Goal: Information Seeking & Learning: Learn about a topic

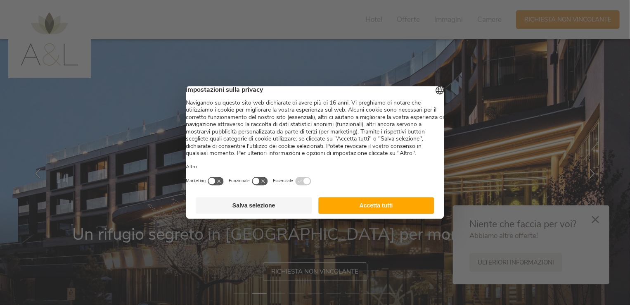
click at [380, 211] on button "Accetta tutti" at bounding box center [376, 205] width 116 height 17
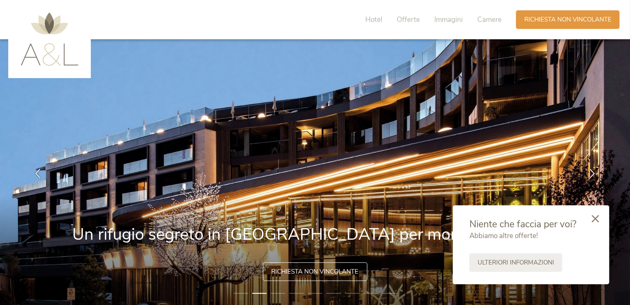
click at [603, 220] on div at bounding box center [596, 218] width 28 height 29
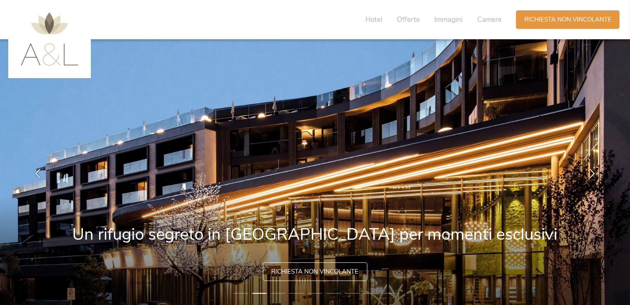
click at [600, 221] on img at bounding box center [315, 173] width 631 height 268
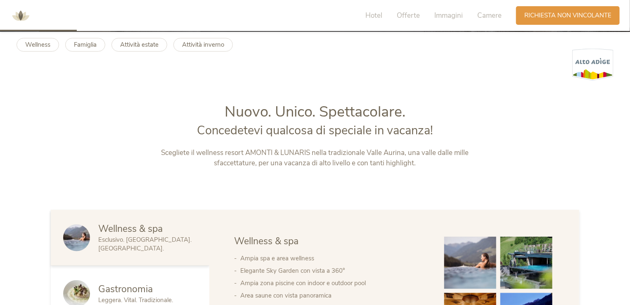
scroll to position [306, 0]
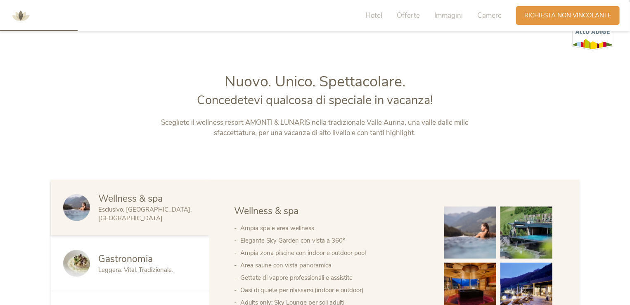
drag, startPoint x: 634, startPoint y: 14, endPoint x: 630, endPoint y: 63, distance: 49.3
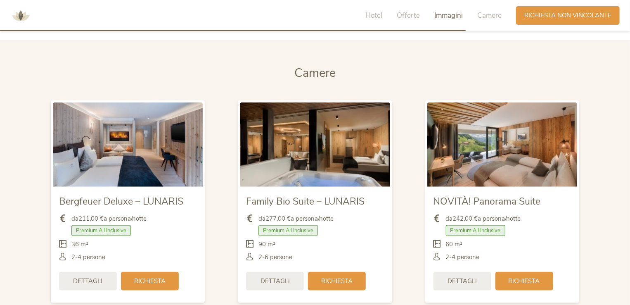
scroll to position [1905, 0]
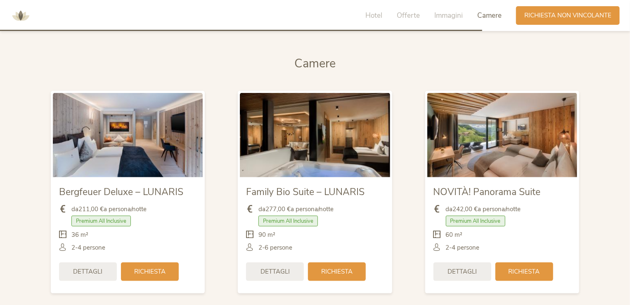
drag, startPoint x: 632, startPoint y: 44, endPoint x: 181, endPoint y: 65, distance: 451.9
click at [181, 65] on h2 "Camere" at bounding box center [315, 63] width 529 height 17
drag, startPoint x: 629, startPoint y: 218, endPoint x: 629, endPoint y: 223, distance: 4.5
click at [629, 223] on section "Camere Camere Bergfeuer Deluxe – LUNARIS da 211,00 € a persona/notte Premium Al…" at bounding box center [315, 179] width 630 height 296
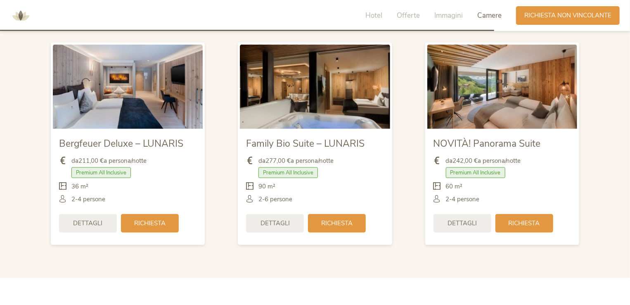
scroll to position [1935, 0]
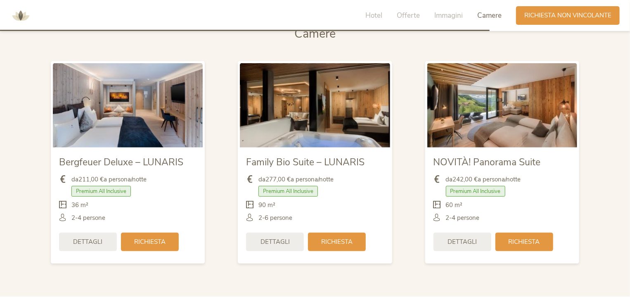
click at [112, 192] on span "Premium All Inclusive" at bounding box center [100, 191] width 59 height 11
click at [123, 163] on span "Bergfeuer Deluxe – LUNARIS" at bounding box center [121, 162] width 124 height 13
click at [152, 240] on span "Richiesta" at bounding box center [149, 241] width 31 height 9
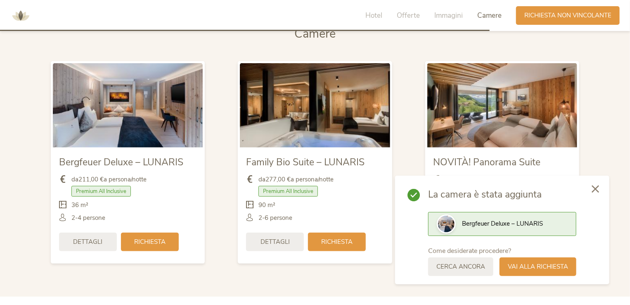
click at [596, 187] on icon at bounding box center [595, 188] width 7 height 7
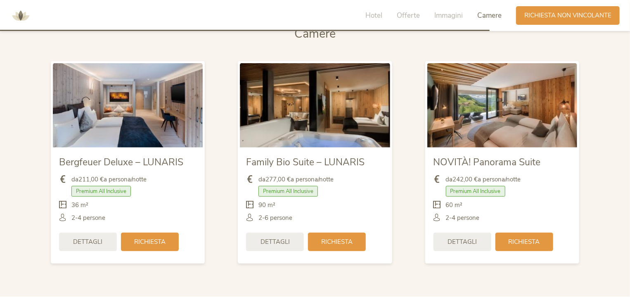
click at [490, 190] on span "Premium All Inclusive" at bounding box center [475, 191] width 59 height 11
click at [146, 242] on span "Richiesta" at bounding box center [149, 241] width 31 height 9
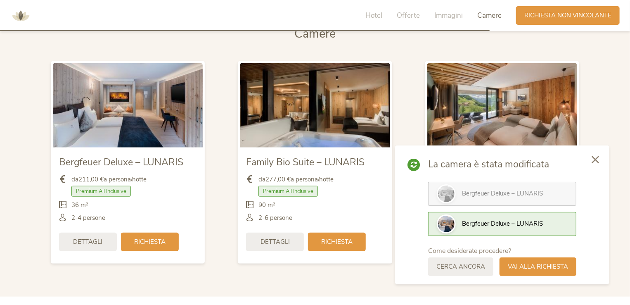
click at [626, 228] on section "Camere Camere Bergfeuer Deluxe – LUNARIS da 211,00 € a persona/notte Premium Al…" at bounding box center [315, 149] width 630 height 296
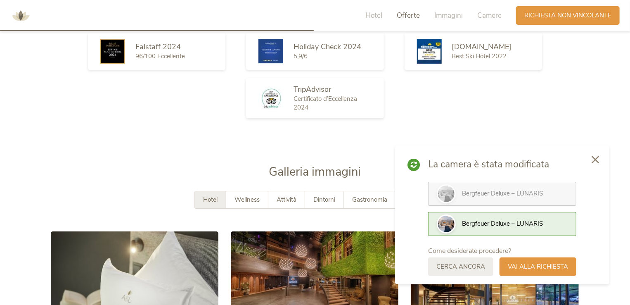
scroll to position [1146, 0]
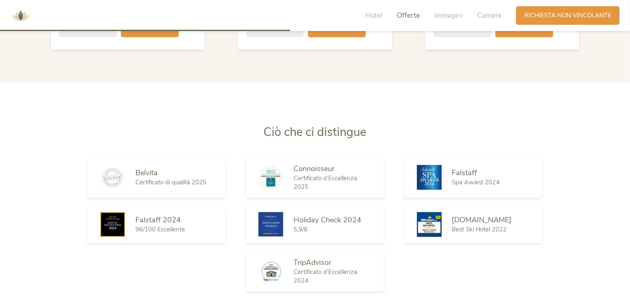
click at [593, 163] on section "Ciò che ci distingue Belvita Certificato di qualità 2025 Connoisseur Certificat…" at bounding box center [315, 209] width 630 height 171
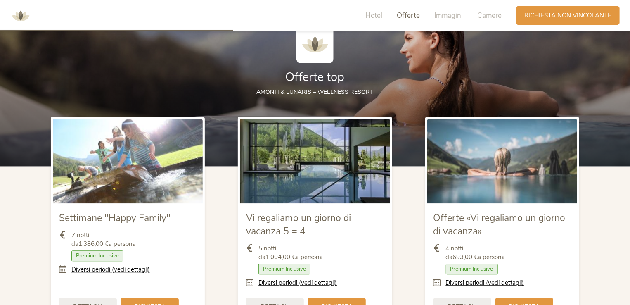
scroll to position [861, 0]
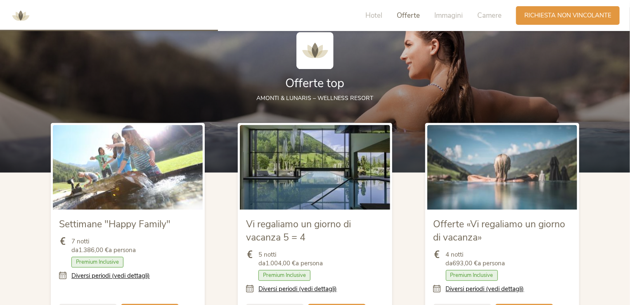
click at [102, 260] on span "Premium Inclusive" at bounding box center [97, 262] width 52 height 11
click at [61, 276] on icon at bounding box center [65, 275] width 12 height 9
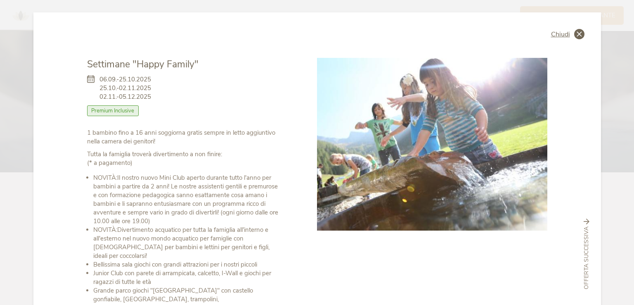
click at [561, 33] on span "Chiudi" at bounding box center [560, 34] width 19 height 7
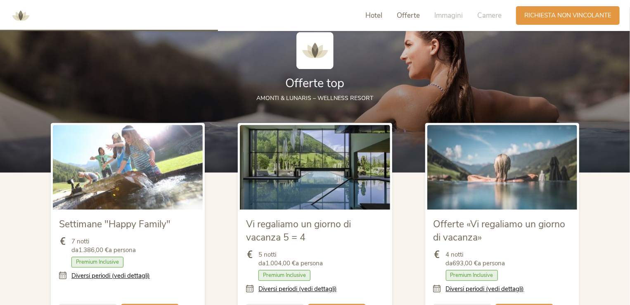
click at [373, 16] on span "Hotel" at bounding box center [374, 16] width 17 height 10
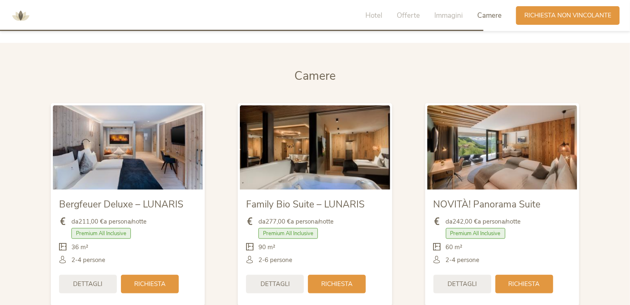
scroll to position [1911, 0]
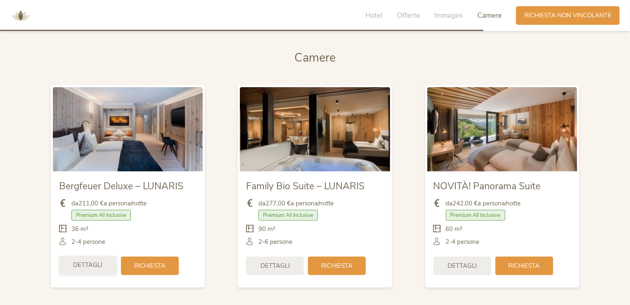
click at [76, 268] on span "Dettagli" at bounding box center [88, 265] width 29 height 9
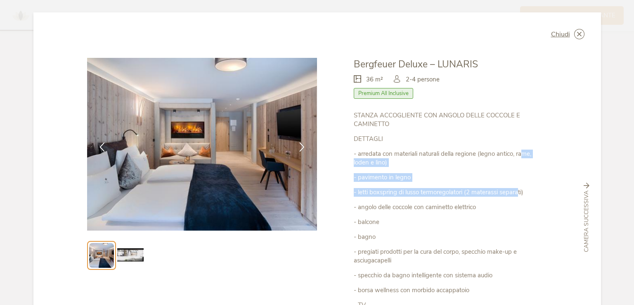
drag, startPoint x: 519, startPoint y: 193, endPoint x: 520, endPoint y: 156, distance: 36.8
click at [520, 156] on div "STANZA ACCOGLIENTE CON ANGOLO DELLE COCCOLE E CAMINETTO DETTAGLI - arredata con…" at bounding box center [450, 232] width 193 height 243
click at [529, 172] on div "STANZA ACCOGLIENTE CON ANGOLO DELLE COCCOLE E CAMINETTO DETTAGLI - arredata con…" at bounding box center [450, 232] width 193 height 243
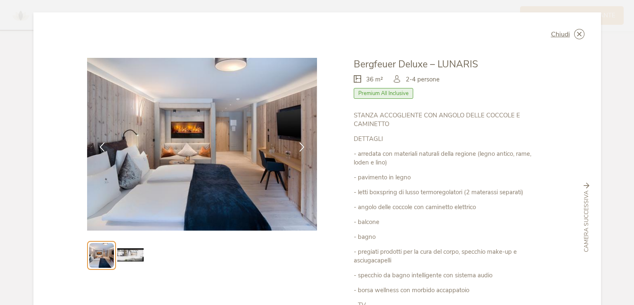
click at [505, 288] on p "- borsa wellness con morbido accappatoio" at bounding box center [450, 290] width 193 height 9
click at [586, 186] on icon at bounding box center [587, 186] width 6 height 6
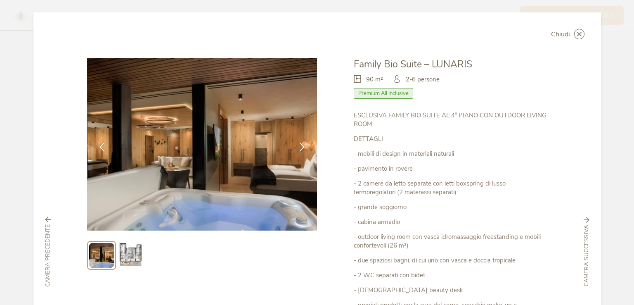
click at [464, 283] on div "ESCLUSIVA FAMILY BIO SUITE AL 4° PIANO CON OUTDOOR LIVING ROOM DETTAGLI - mobil…" at bounding box center [450, 266] width 193 height 311
drag, startPoint x: 634, startPoint y: 167, endPoint x: 632, endPoint y: 194, distance: 27.4
click at [630, 194] on div "Chiudi Bergfeuer Deluxe – LUNARIS Premium All Inclusive" at bounding box center [317, 152] width 634 height 305
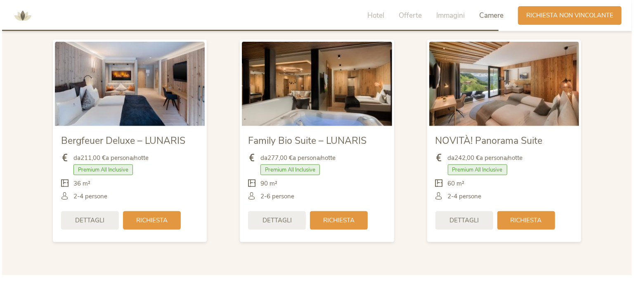
scroll to position [1965, 0]
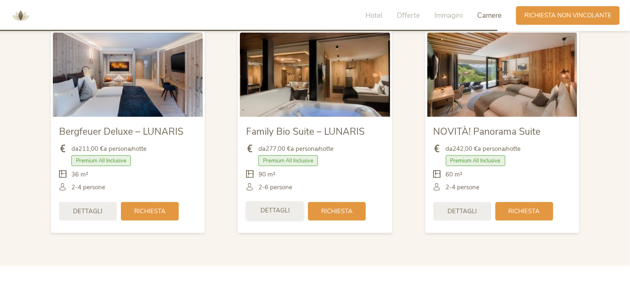
click at [279, 211] on span "Dettagli" at bounding box center [275, 210] width 29 height 9
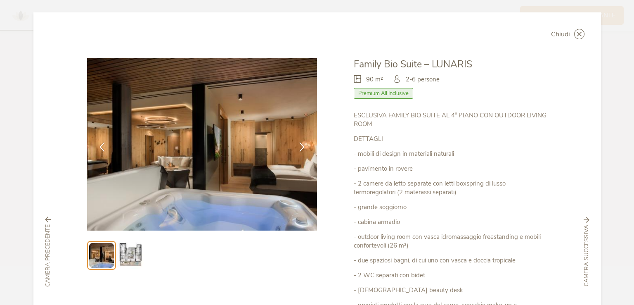
drag, startPoint x: 461, startPoint y: 259, endPoint x: 471, endPoint y: 216, distance: 44.8
click at [471, 216] on div "ESCLUSIVA FAMILY BIO SUITE AL 4° PIANO CON OUTDOOR LIVING ROOM DETTAGLI - mobil…" at bounding box center [450, 266] width 193 height 311
click at [477, 229] on div "ESCLUSIVA FAMILY BIO SUITE AL 4° PIANO CON OUTDOOR LIVING ROOM DETTAGLI - mobil…" at bounding box center [450, 266] width 193 height 311
click at [499, 236] on p "- outdoor living room con vasca idromassaggio freestanding e mobili confortevol…" at bounding box center [450, 241] width 193 height 17
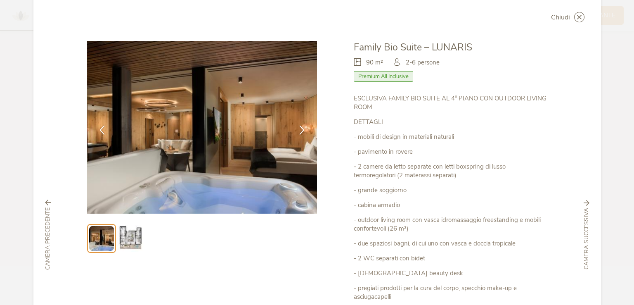
scroll to position [17, 0]
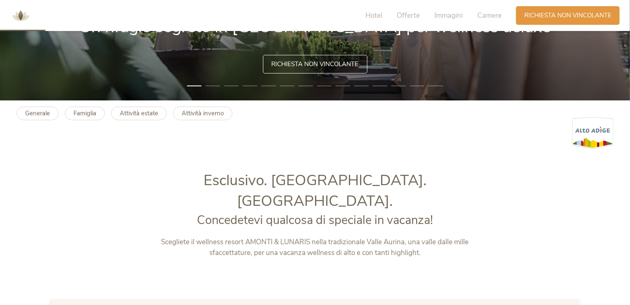
scroll to position [226, 0]
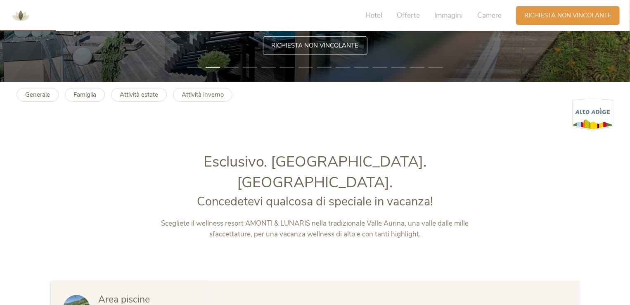
drag, startPoint x: 629, startPoint y: 44, endPoint x: 629, endPoint y: 50, distance: 5.8
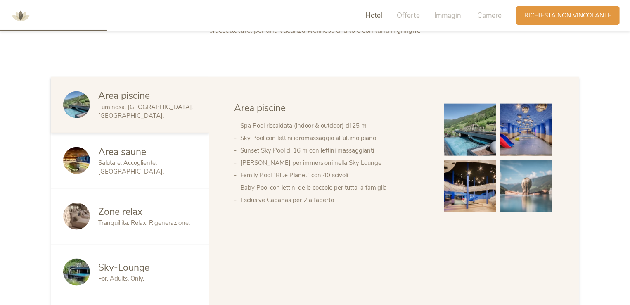
scroll to position [433, 0]
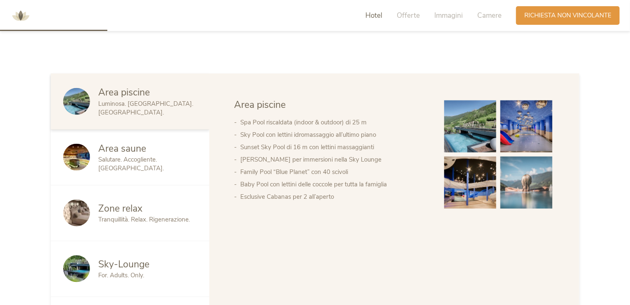
click at [121, 155] on span "Salutare. Accogliente. [GEOGRAPHIC_DATA]." at bounding box center [131, 163] width 66 height 17
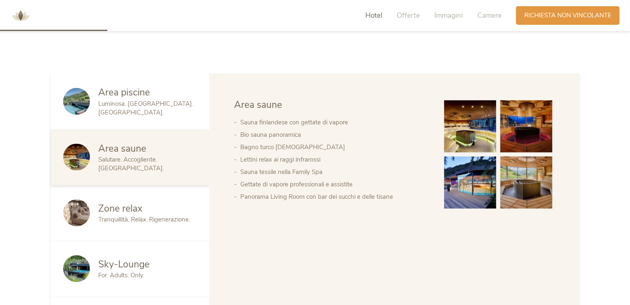
click at [122, 215] on span "Tranquillità. Relax. Rigenerazione." at bounding box center [144, 219] width 92 height 8
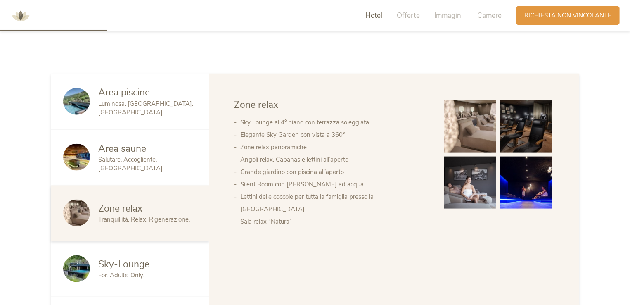
click at [116, 258] on span "Sky-Lounge" at bounding box center [123, 264] width 51 height 13
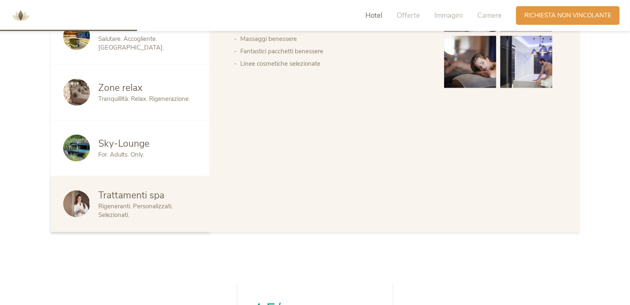
scroll to position [569, 0]
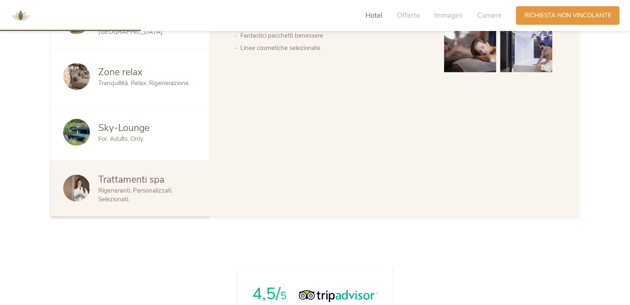
click at [131, 173] on span "Trattamenti spa" at bounding box center [131, 179] width 66 height 13
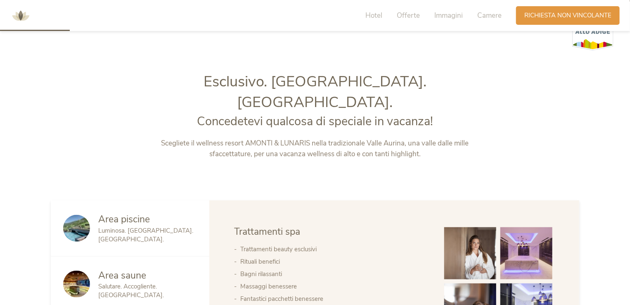
scroll to position [272, 0]
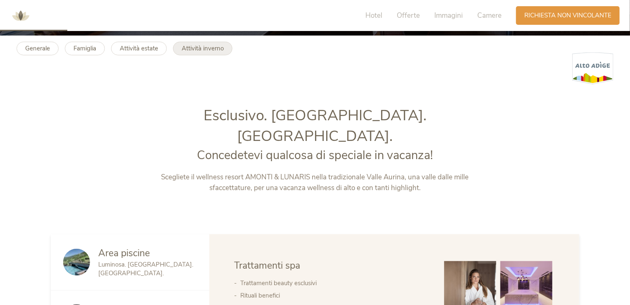
click at [185, 50] on b "Attività inverno" at bounding box center [203, 48] width 42 height 8
click at [144, 48] on b "Attività estate" at bounding box center [139, 48] width 38 height 8
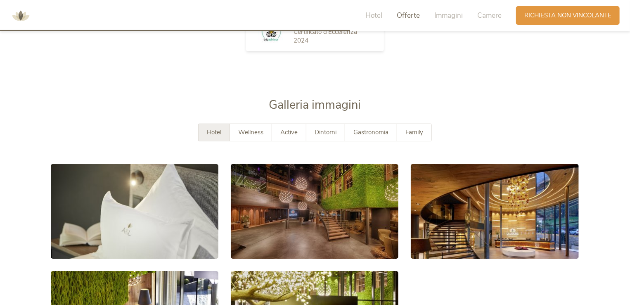
scroll to position [1379, 0]
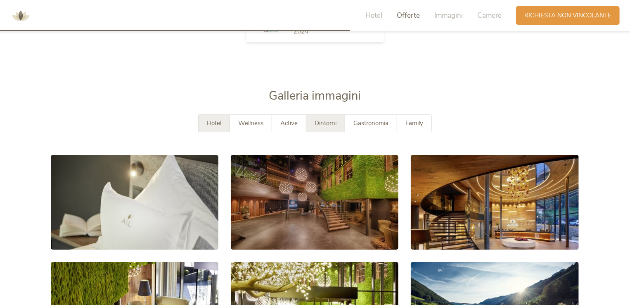
click at [334, 122] on span "Dintorni" at bounding box center [326, 123] width 22 height 8
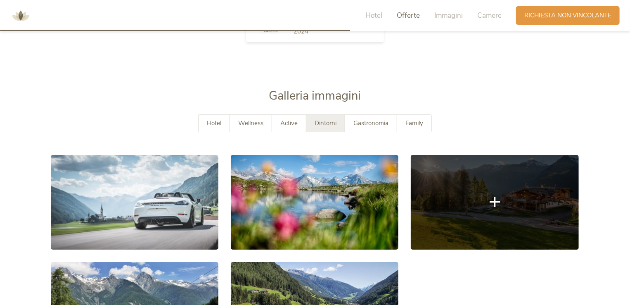
click at [546, 197] on link at bounding box center [495, 202] width 168 height 94
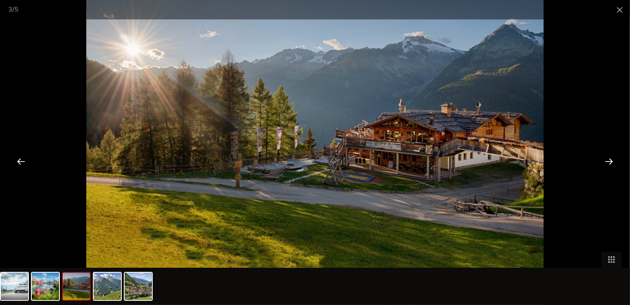
click at [605, 161] on div at bounding box center [609, 161] width 26 height 26
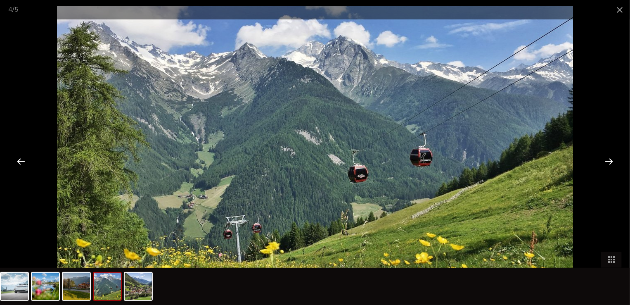
click at [605, 161] on div at bounding box center [609, 161] width 26 height 26
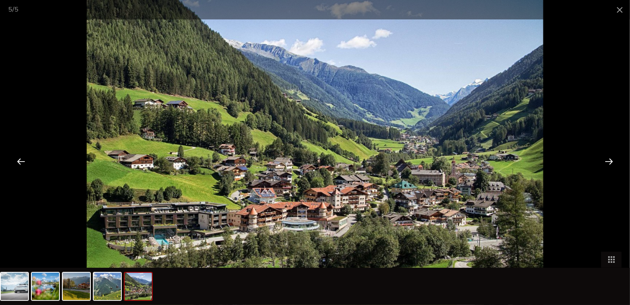
click at [605, 161] on div at bounding box center [609, 161] width 26 height 26
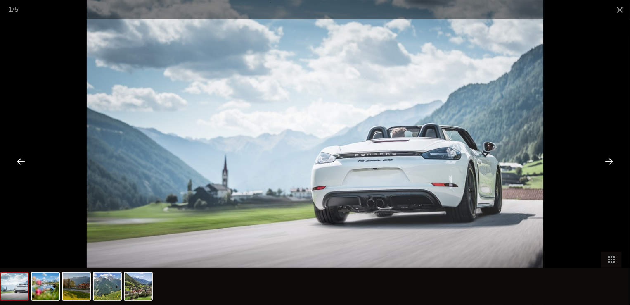
click at [605, 161] on div at bounding box center [609, 161] width 26 height 26
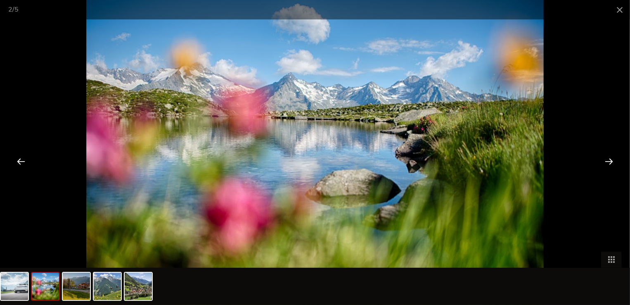
click at [605, 161] on div at bounding box center [609, 161] width 26 height 26
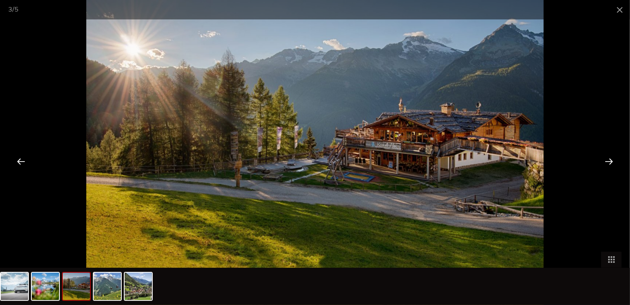
click at [605, 161] on div at bounding box center [609, 161] width 26 height 26
